Goal: Connect with others: Connect with others

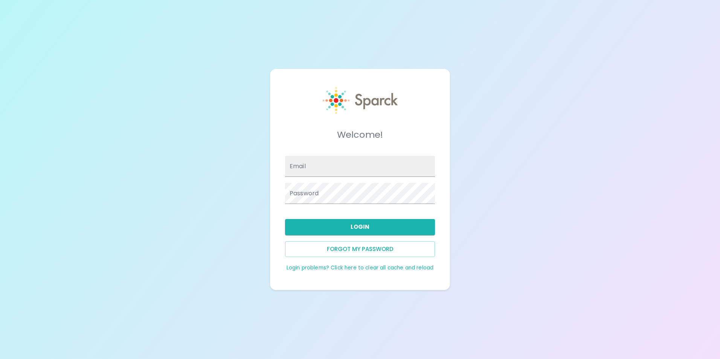
type input "[EMAIL_ADDRESS][DOMAIN_NAME]"
click at [437, 211] on div "Welcome! Email jruvalcaba@sfbaycoffee.com Password Login Forgot my password Log…" at bounding box center [360, 179] width 162 height 203
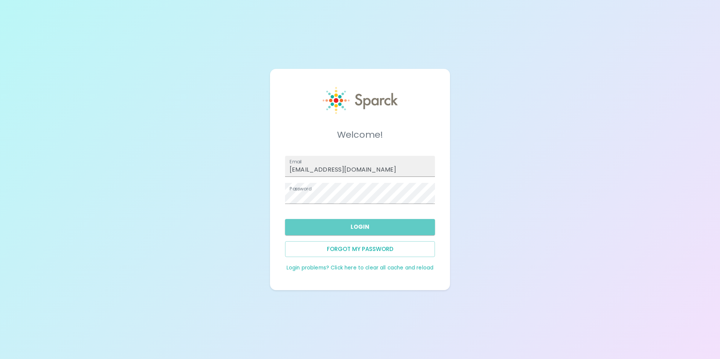
click at [417, 227] on button "Login" at bounding box center [360, 227] width 150 height 16
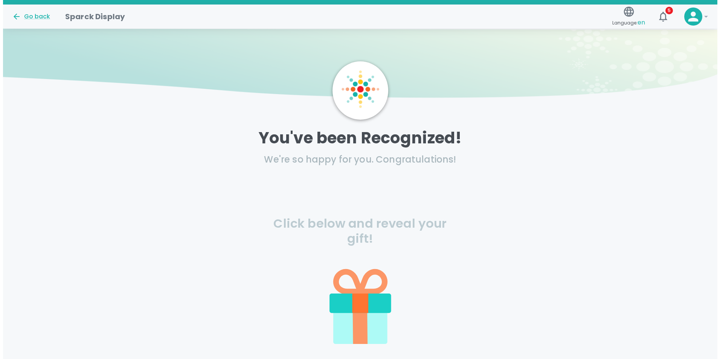
scroll to position [75, 0]
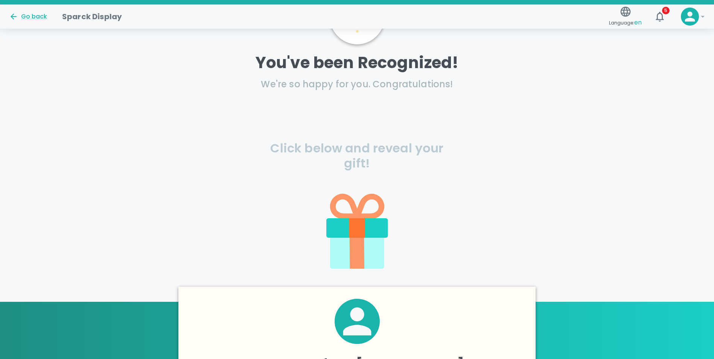
click at [355, 232] on icon at bounding box center [357, 228] width 16 height 20
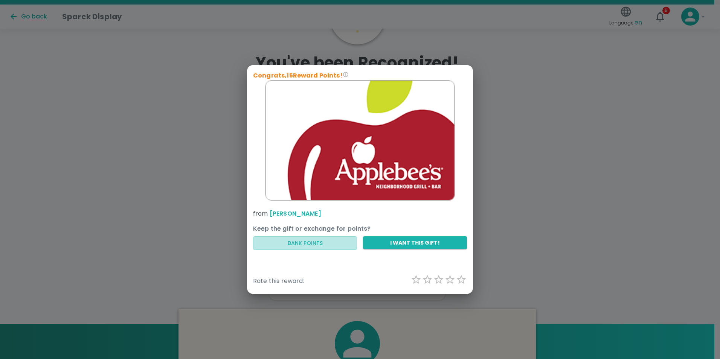
click at [339, 249] on button "Bank Points" at bounding box center [305, 243] width 104 height 14
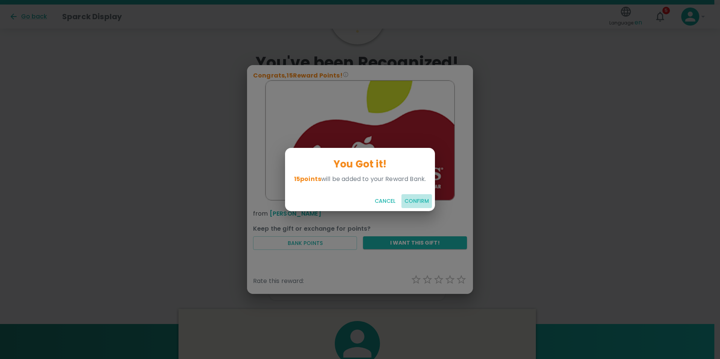
click at [432, 201] on button "Confirm" at bounding box center [416, 201] width 30 height 14
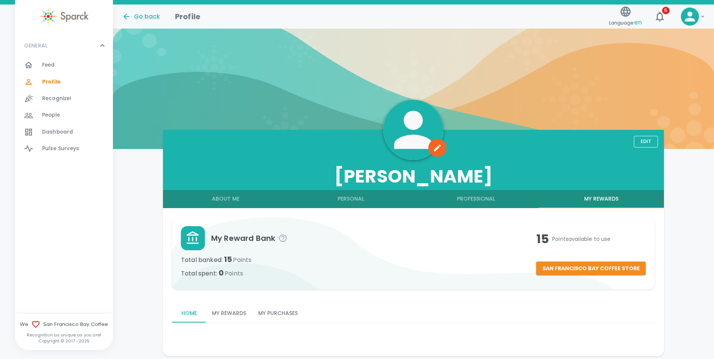
click at [53, 62] on span "Feed" at bounding box center [48, 65] width 13 height 8
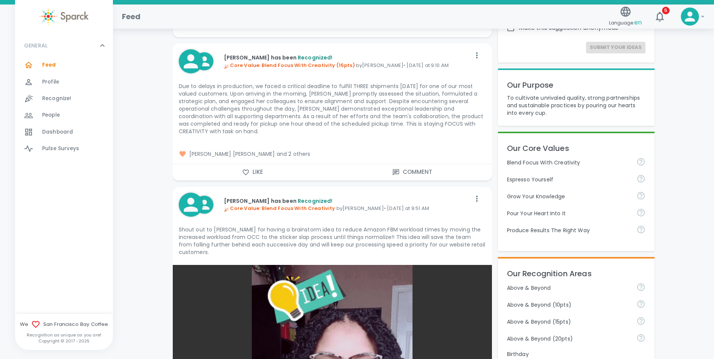
scroll to position [113, 0]
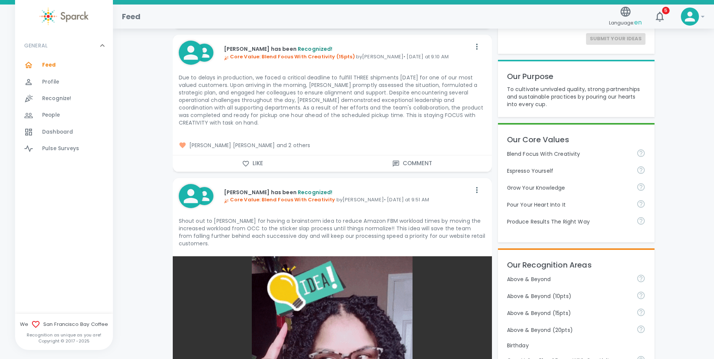
click at [323, 145] on span "[PERSON_NAME] [PERSON_NAME] and 2 others" at bounding box center [332, 145] width 307 height 8
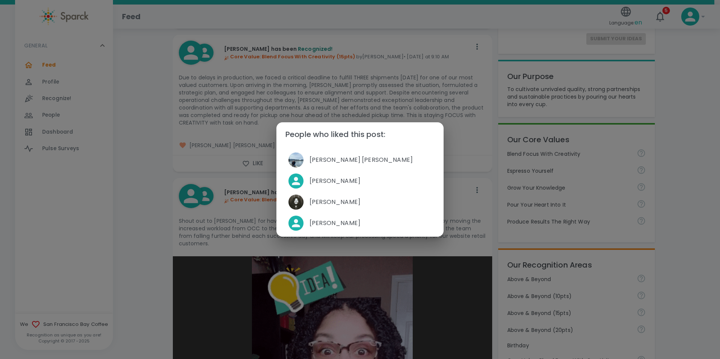
click at [351, 99] on div "People who liked this post: [PERSON_NAME] [PERSON_NAME] [PERSON_NAME] [PERSON_N…" at bounding box center [360, 179] width 720 height 359
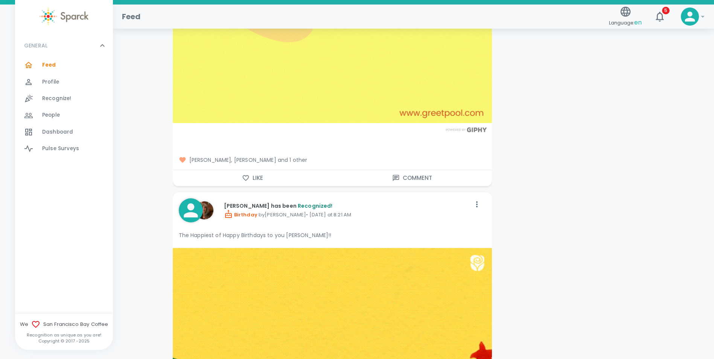
scroll to position [1392, 0]
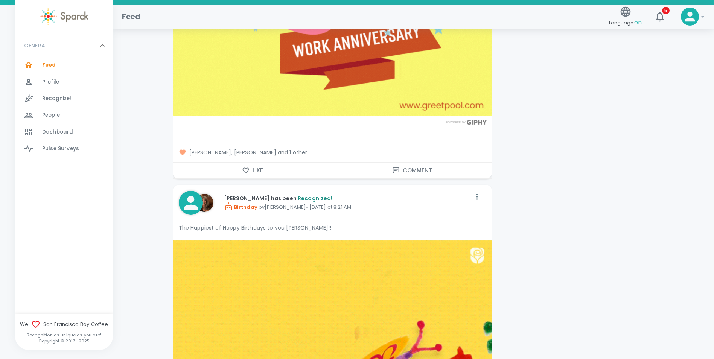
click at [304, 149] on span "[PERSON_NAME], [PERSON_NAME] and 1 other" at bounding box center [332, 153] width 307 height 8
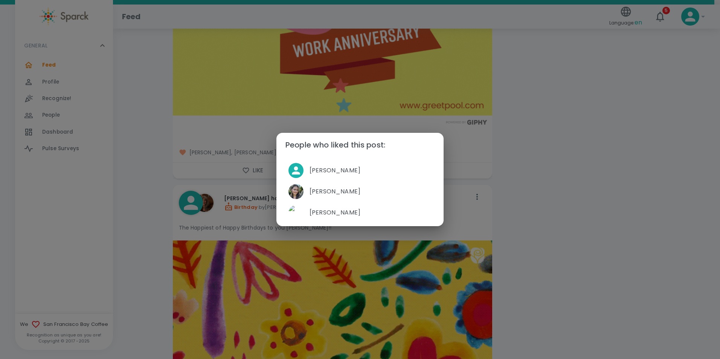
click at [550, 204] on div "People who liked this post: [PERSON_NAME] [PERSON_NAME] [PERSON_NAME]" at bounding box center [360, 179] width 720 height 359
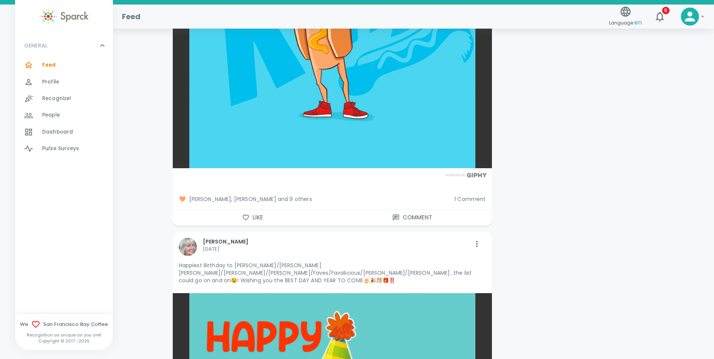
scroll to position [3839, 0]
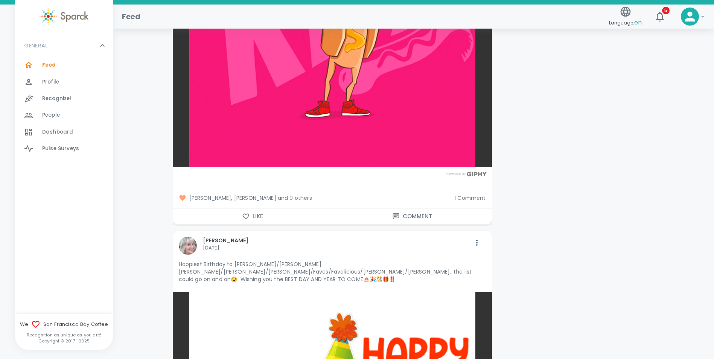
click at [252, 208] on button "Like" at bounding box center [253, 216] width 160 height 16
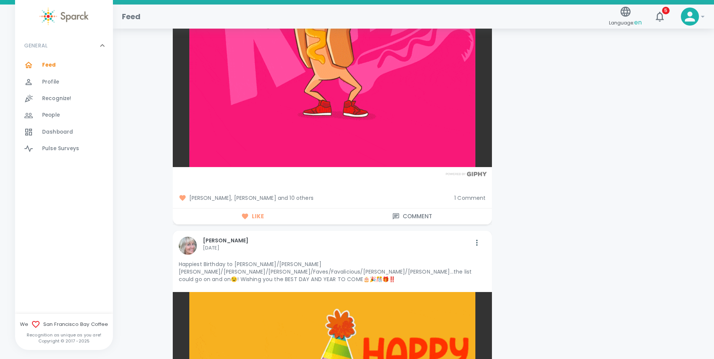
click at [309, 194] on span "[PERSON_NAME], [PERSON_NAME] and 10 others" at bounding box center [314, 198] width 270 height 8
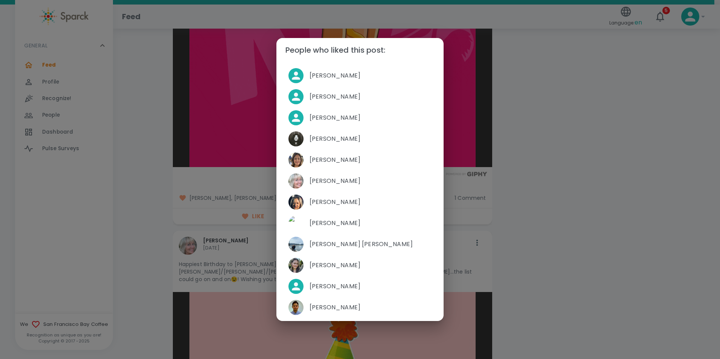
click at [564, 166] on div "People who liked this post: [PERSON_NAME] [PERSON_NAME] [PERSON_NAME] [PERSON_N…" at bounding box center [360, 179] width 720 height 359
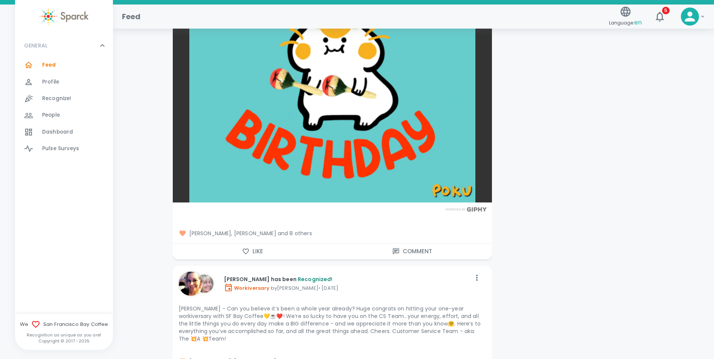
scroll to position [6811, 0]
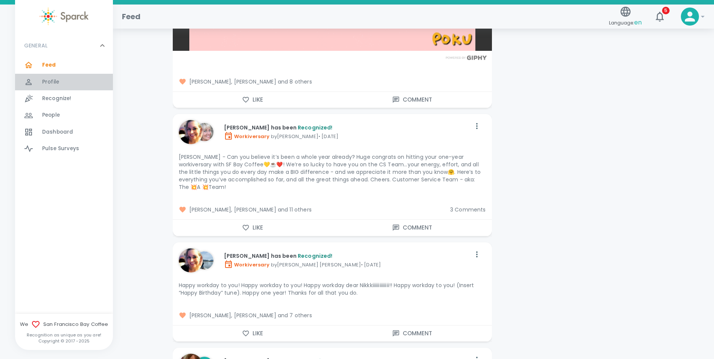
click at [56, 79] on span "Profile" at bounding box center [50, 82] width 17 height 8
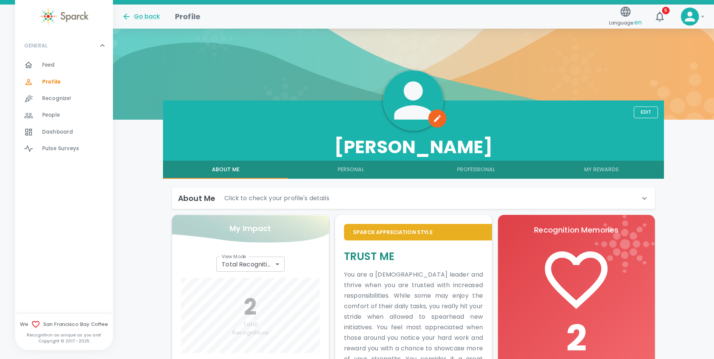
scroll to position [269, 0]
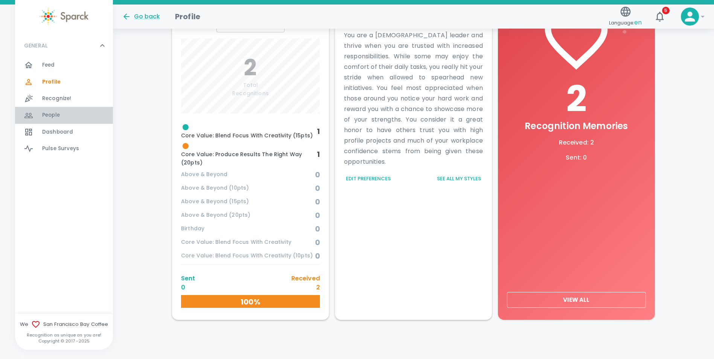
click at [49, 117] on span "People" at bounding box center [51, 115] width 18 height 8
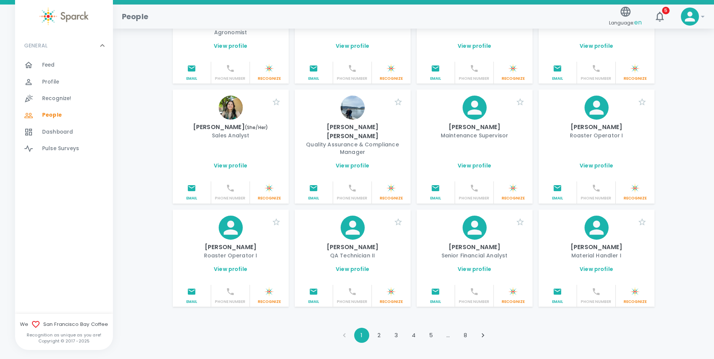
scroll to position [795, 0]
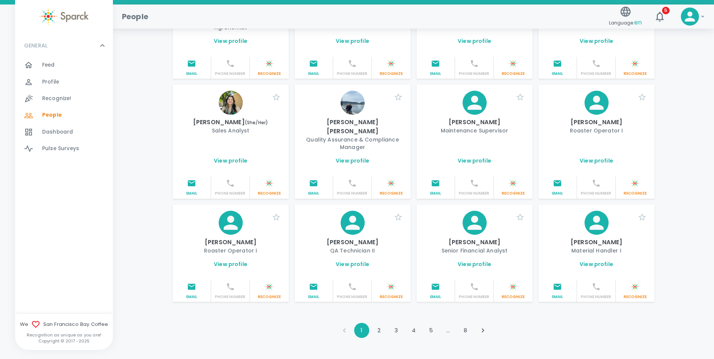
click at [380, 323] on button "2" at bounding box center [378, 330] width 15 height 15
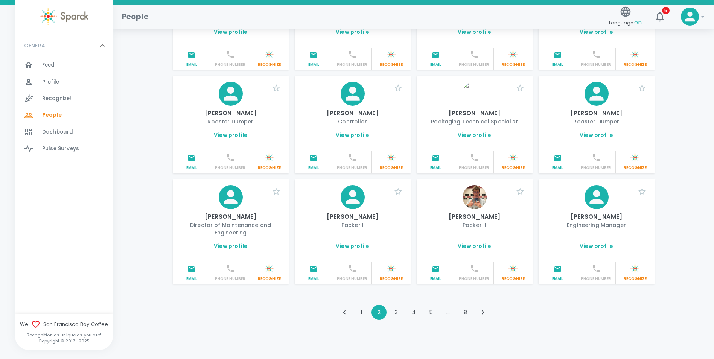
click at [414, 305] on button "4" at bounding box center [413, 312] width 15 height 15
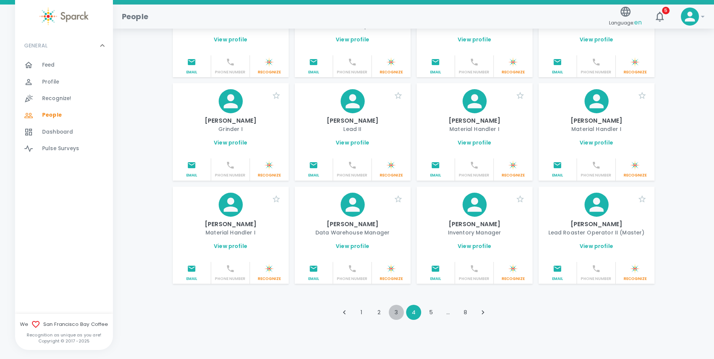
click at [397, 305] on button "3" at bounding box center [396, 312] width 15 height 15
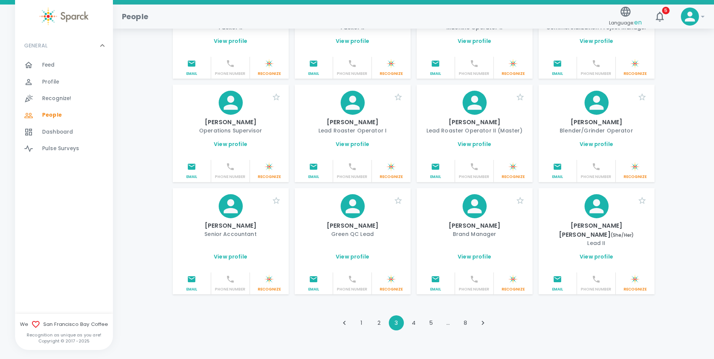
scroll to position [771, 0]
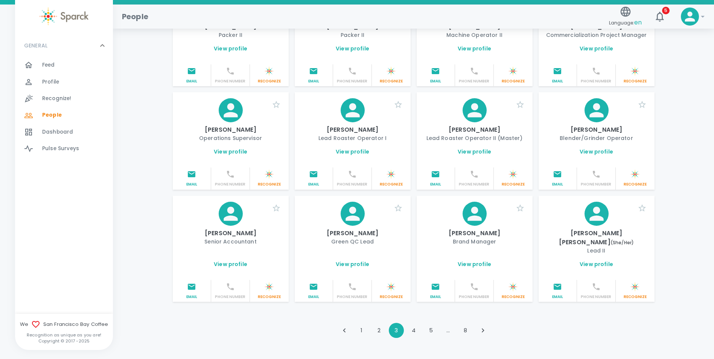
click at [233, 148] on link "View profile" at bounding box center [230, 152] width 33 height 8
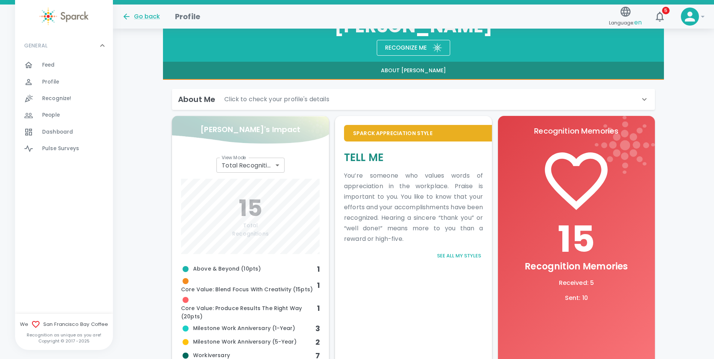
scroll to position [140, 0]
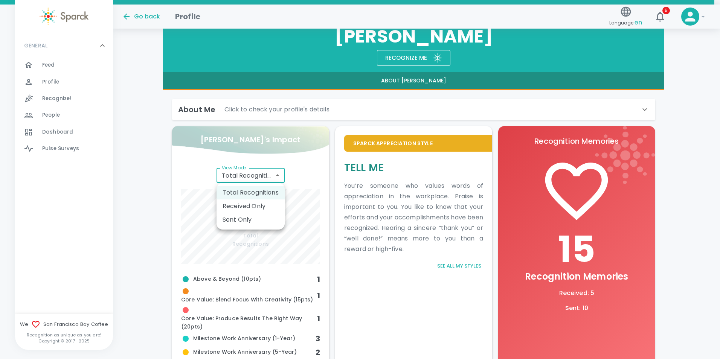
click at [245, 176] on body "Skip Navigation Go back Profile Language: en 5 ! GENERAL 0 Feed 0 Profile 0 Rec…" at bounding box center [360, 185] width 720 height 650
click at [242, 220] on li "Sent Only" at bounding box center [250, 220] width 68 height 14
type input "total_sent"
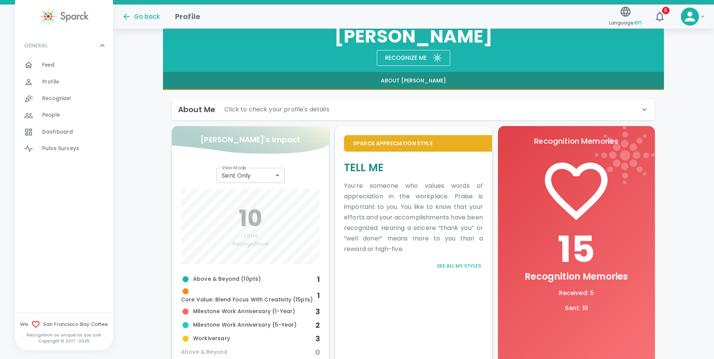
click at [637, 110] on div "About Me Click to check your profile's details" at bounding box center [409, 109] width 462 height 12
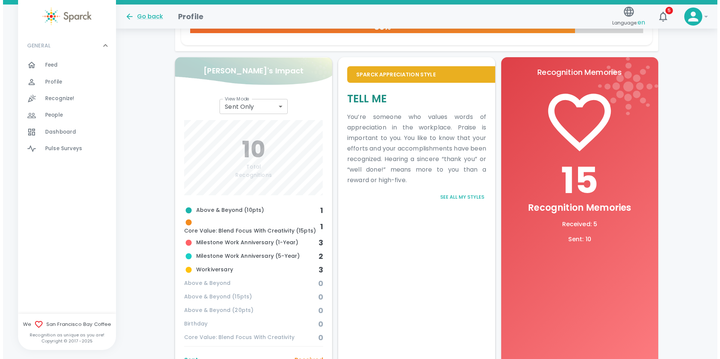
scroll to position [479, 0]
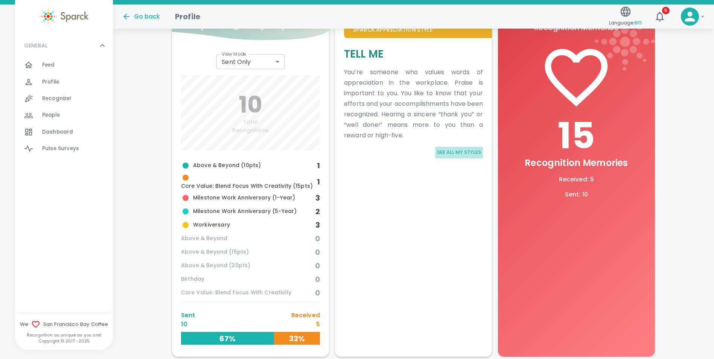
click at [461, 152] on button "See all my styles" at bounding box center [459, 153] width 48 height 12
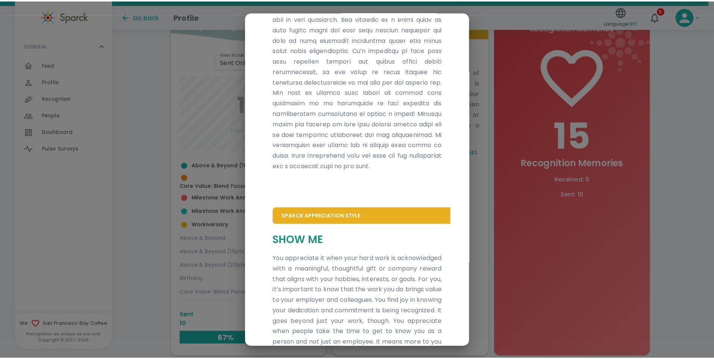
scroll to position [261, 0]
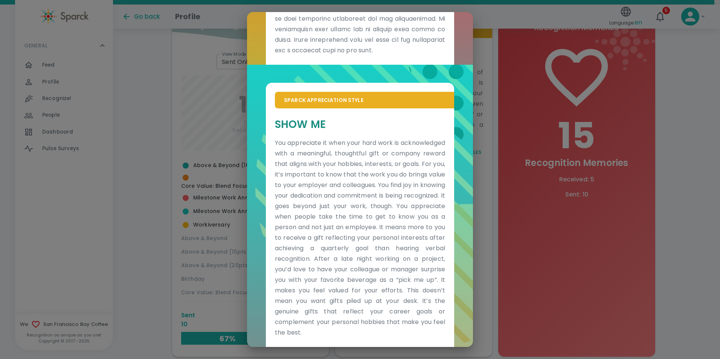
click at [499, 110] on div "Sparck Appreciation Style Trust Me Sparck Appreciation Style Show Me" at bounding box center [360, 179] width 720 height 359
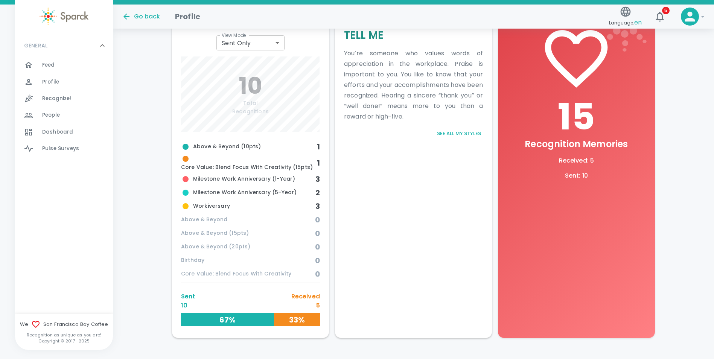
scroll to position [516, 0]
